Goal: Task Accomplishment & Management: Use online tool/utility

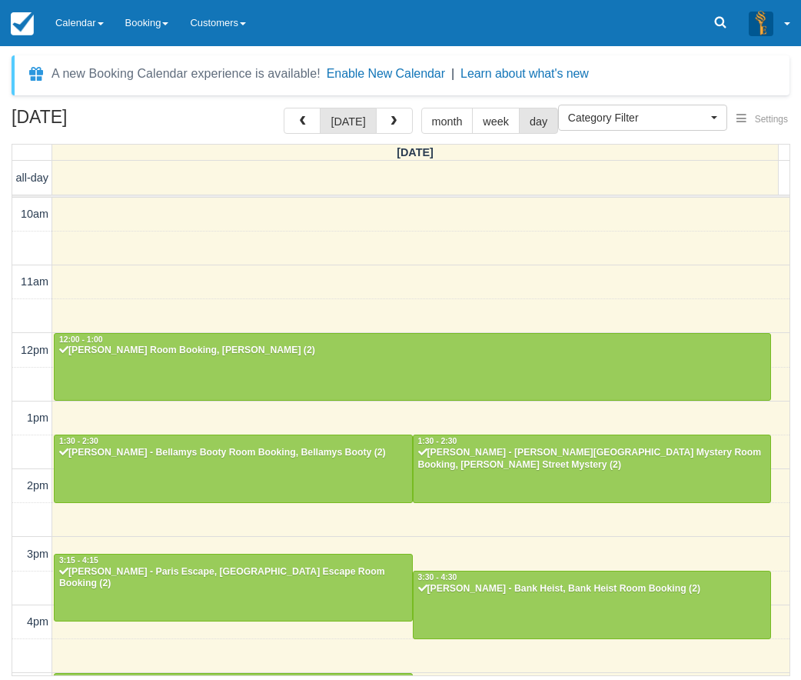
select select
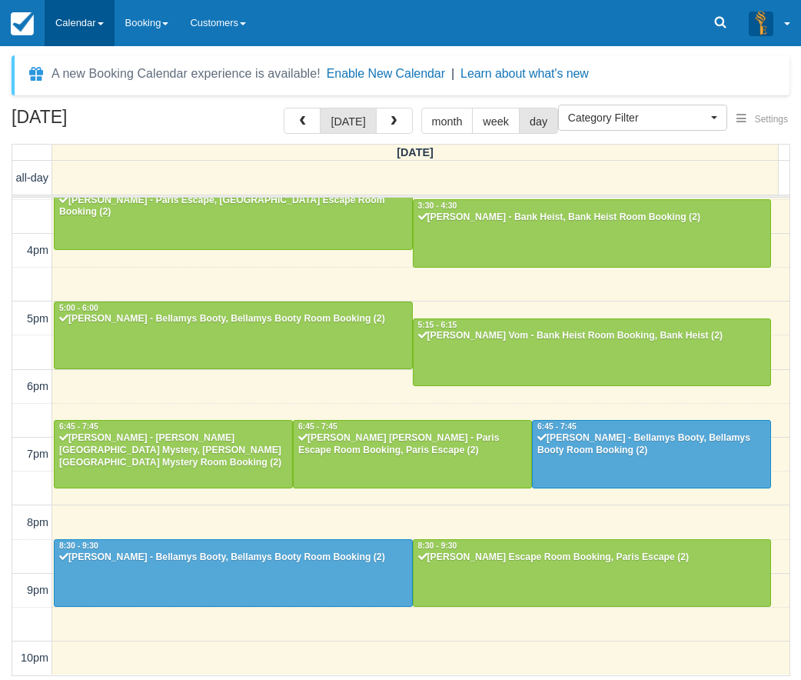
click at [95, 25] on link "Calendar" at bounding box center [80, 23] width 70 height 46
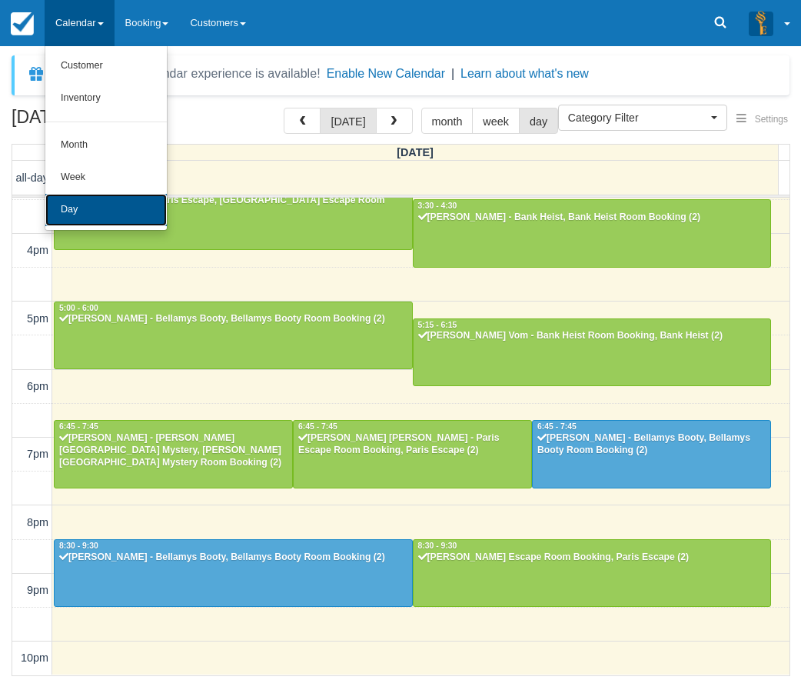
click at [108, 211] on link "Day" at bounding box center [105, 210] width 121 height 32
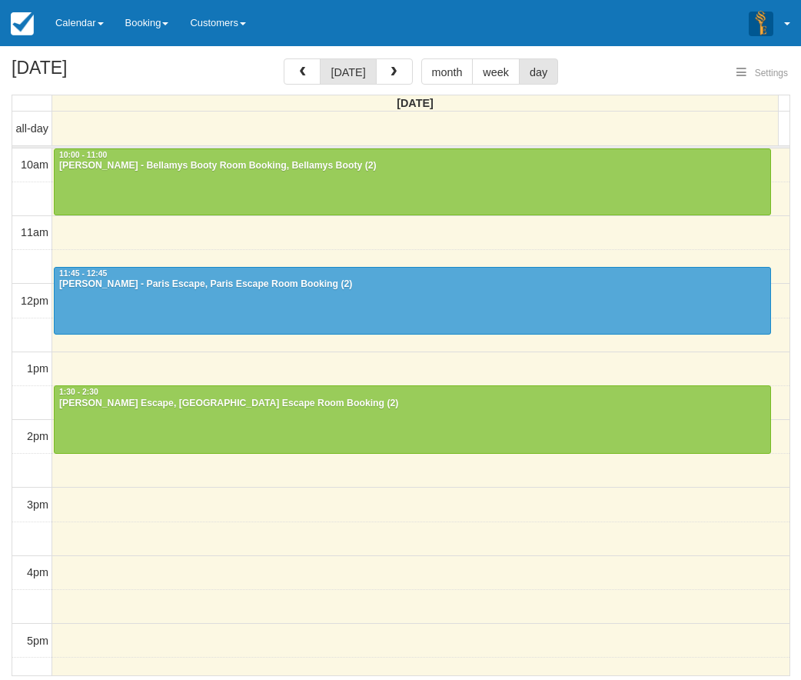
select select
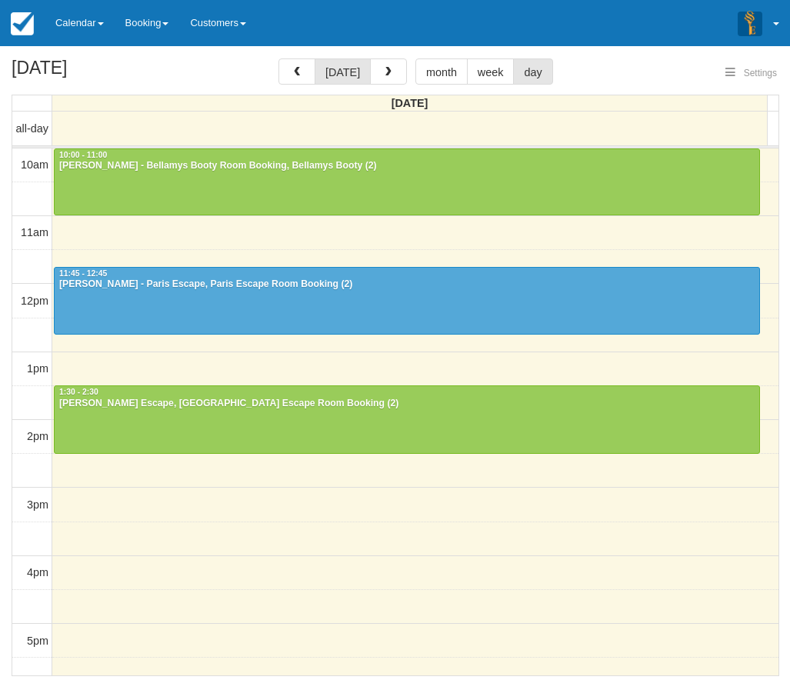
select select
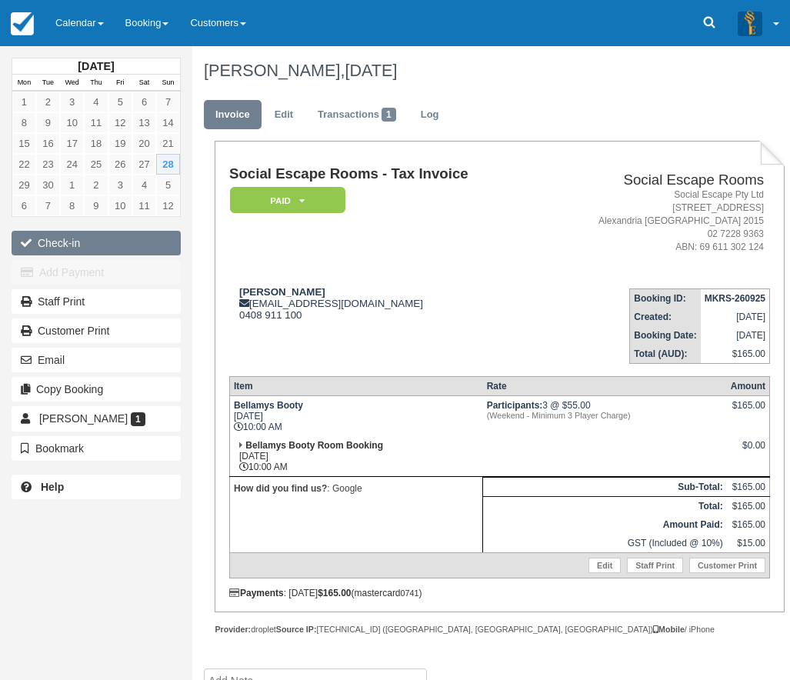
click at [131, 242] on button "Check-in" at bounding box center [96, 243] width 169 height 25
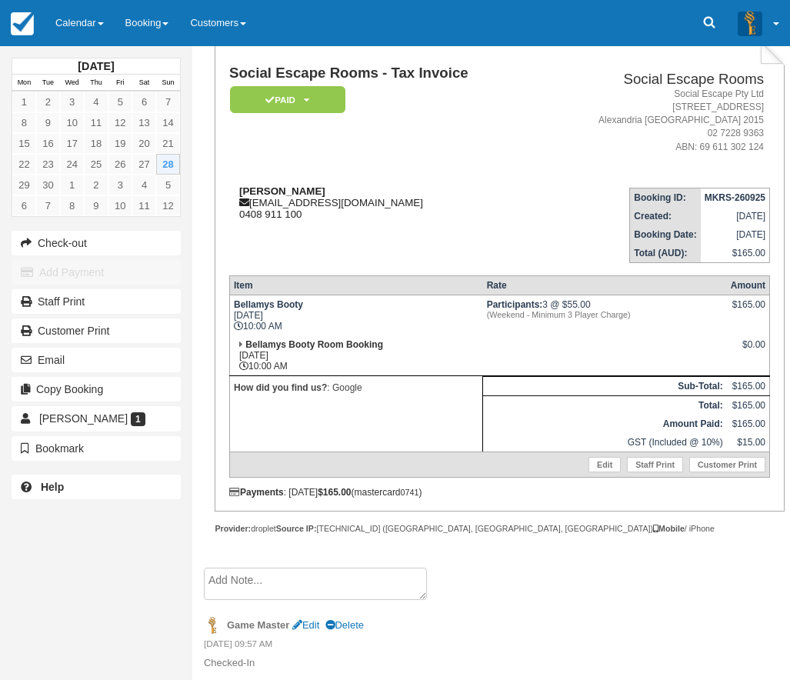
scroll to position [181, 0]
